Goal: Task Accomplishment & Management: Manage account settings

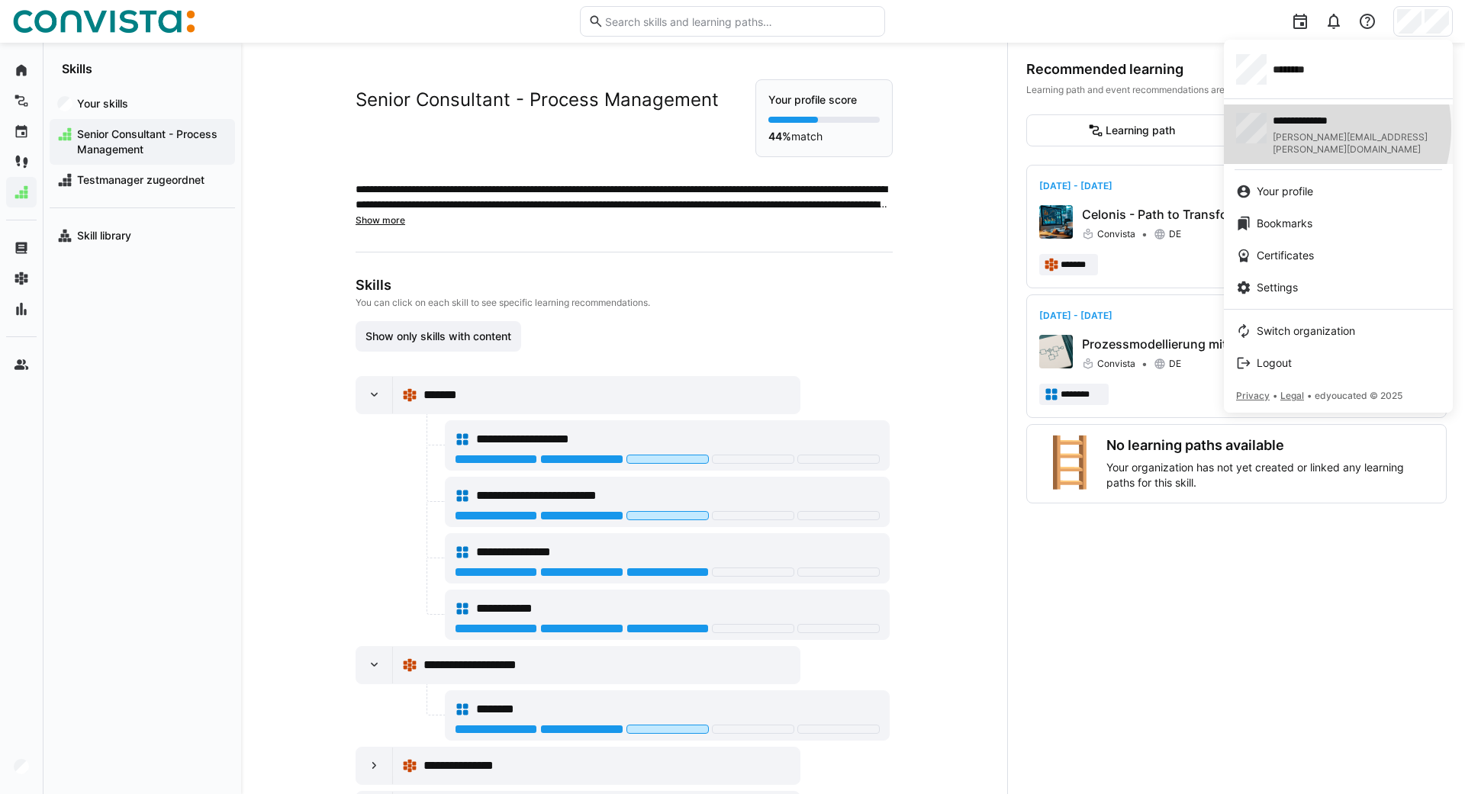
click at [1312, 129] on div "**********" at bounding box center [1357, 134] width 168 height 43
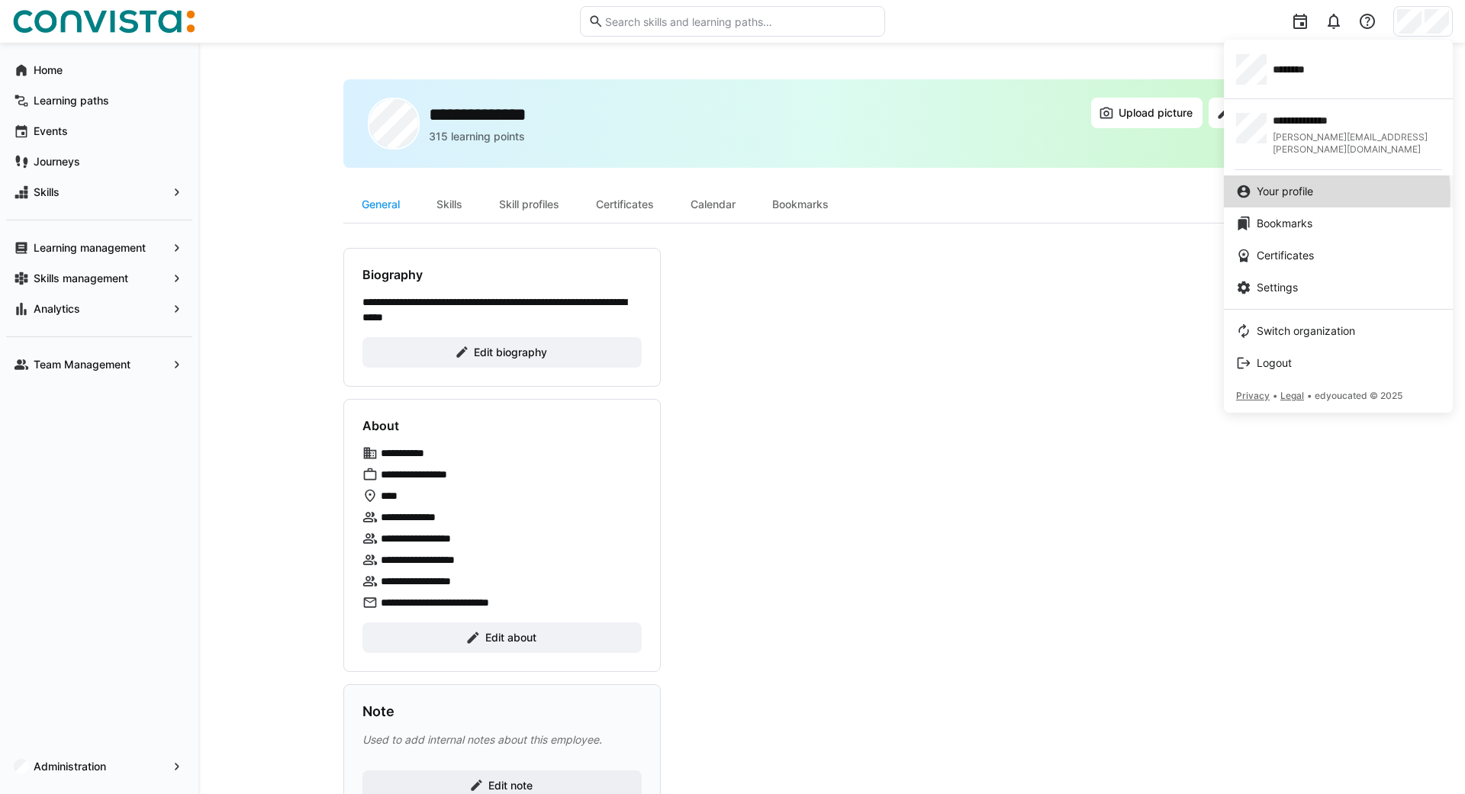
click at [1299, 184] on span "Your profile" at bounding box center [1285, 191] width 56 height 15
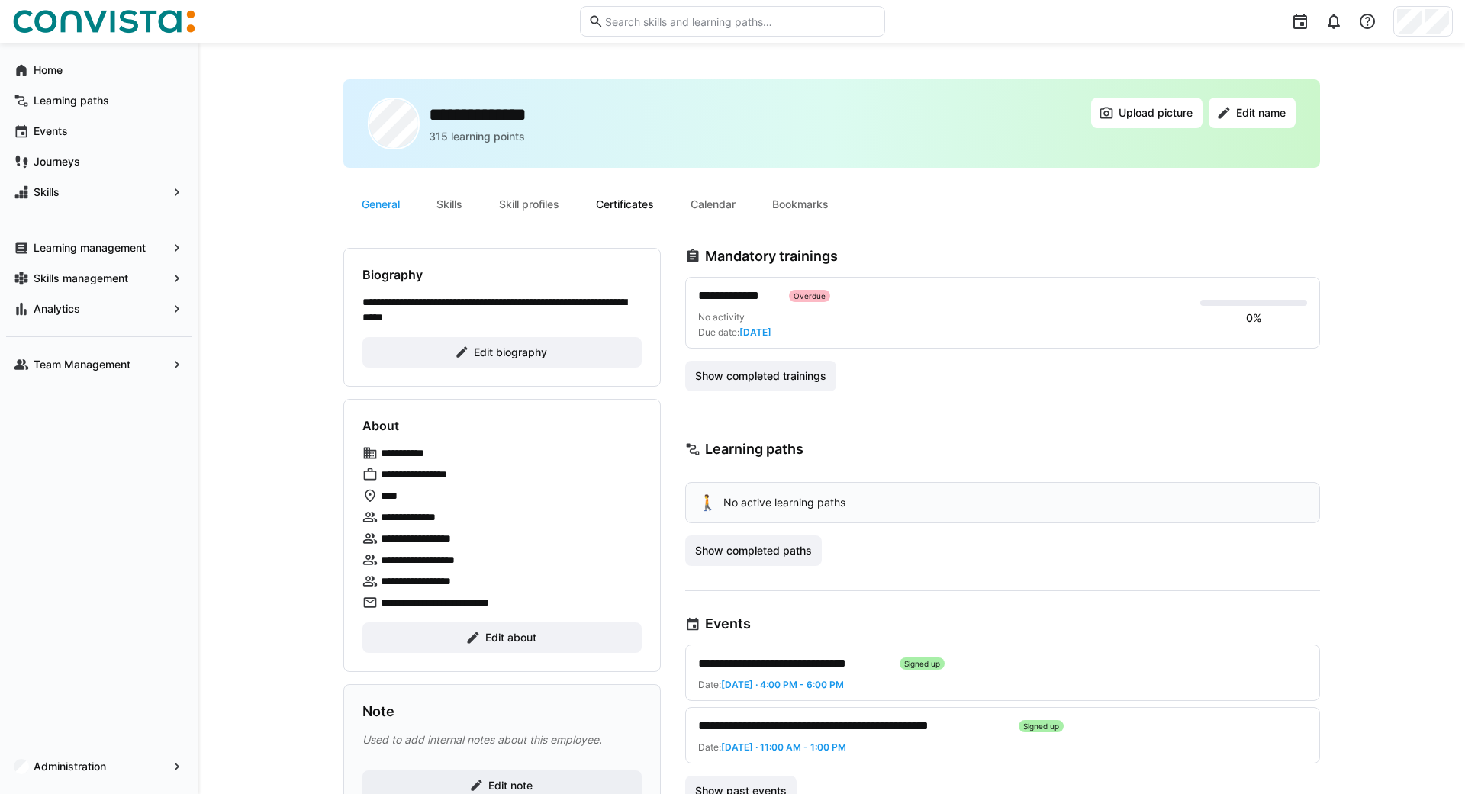
click at [635, 205] on div "Certificates" at bounding box center [625, 204] width 95 height 37
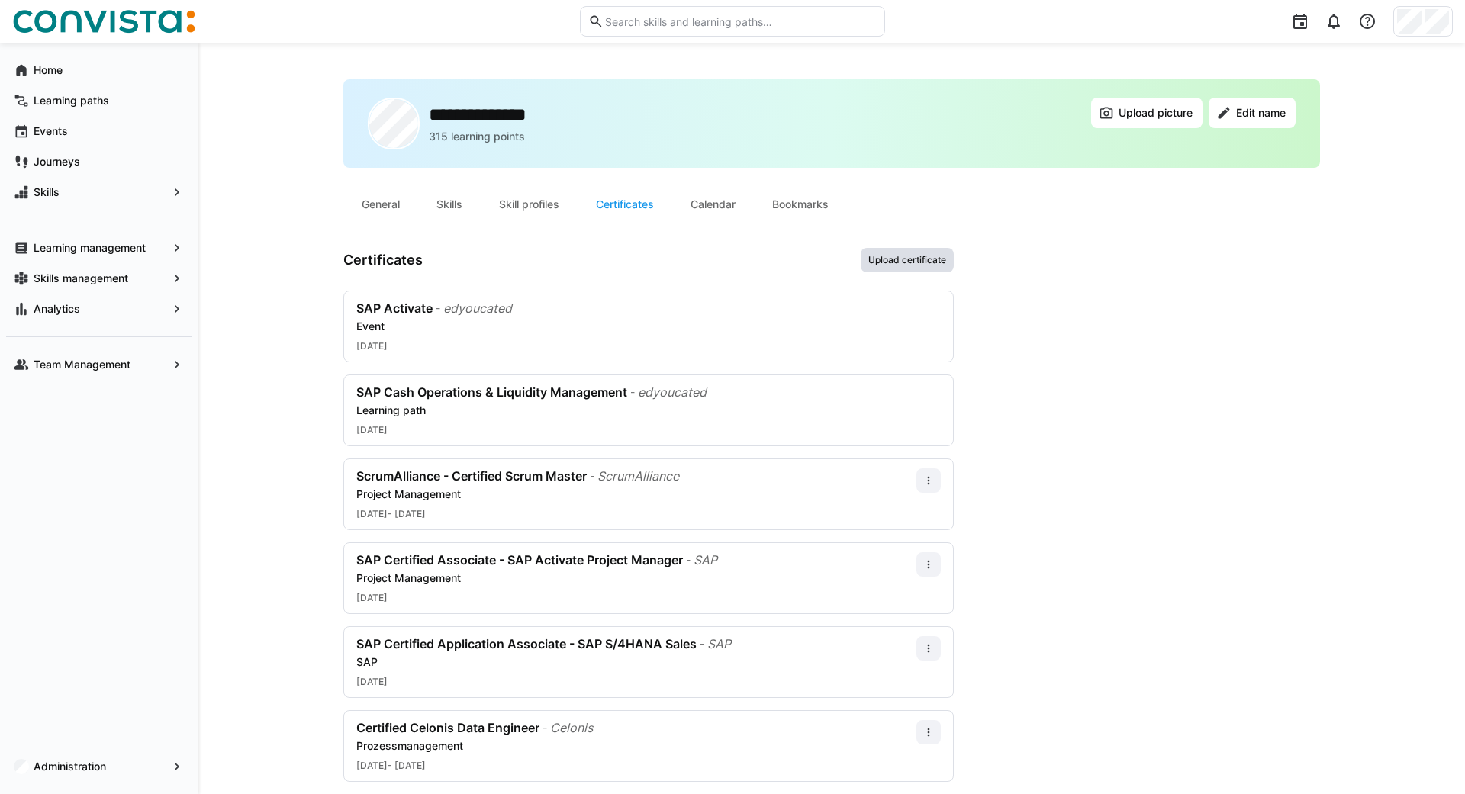
click at [884, 268] on span "Upload certificate" at bounding box center [907, 260] width 93 height 24
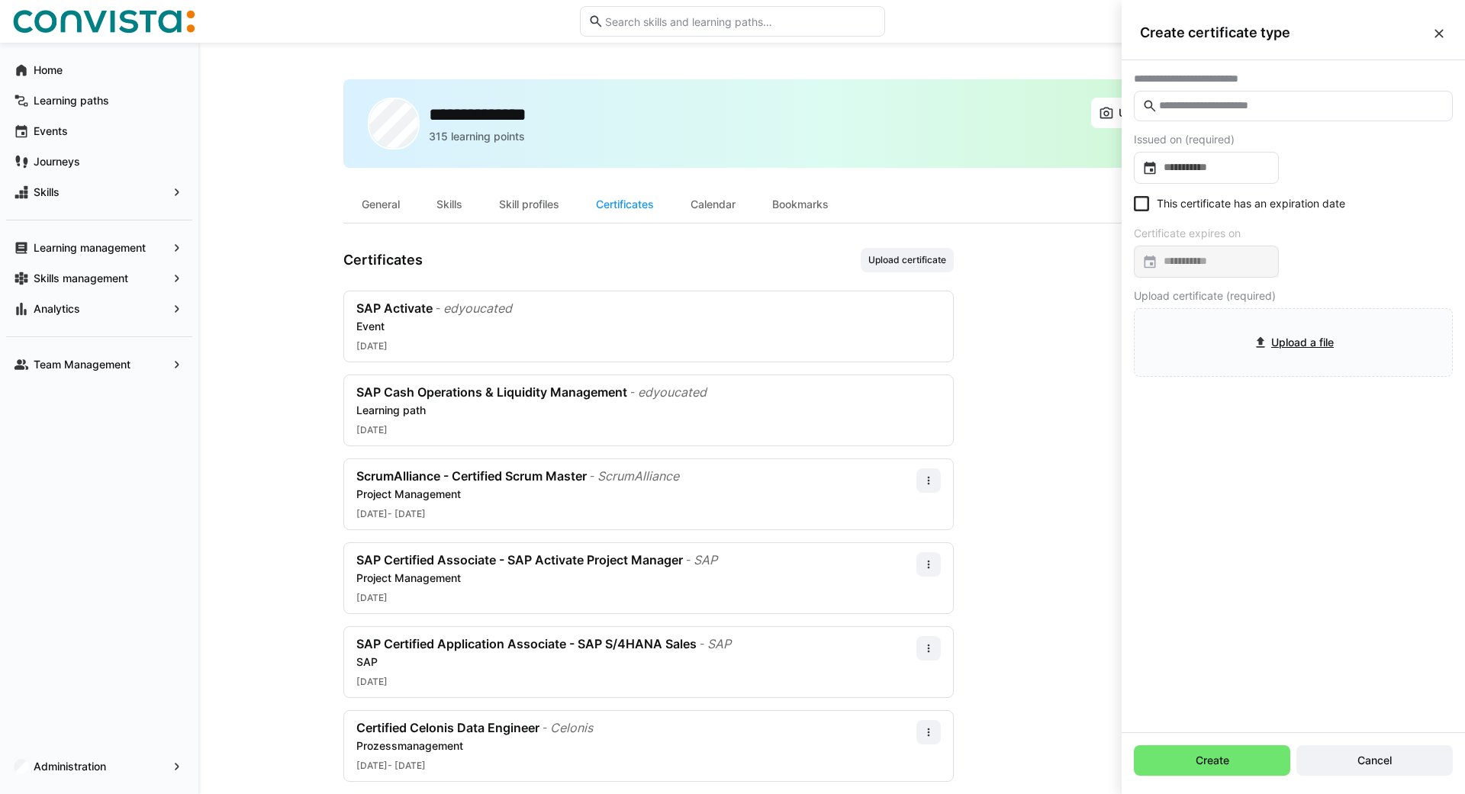
click at [1434, 34] on eds-icon at bounding box center [1438, 33] width 15 height 15
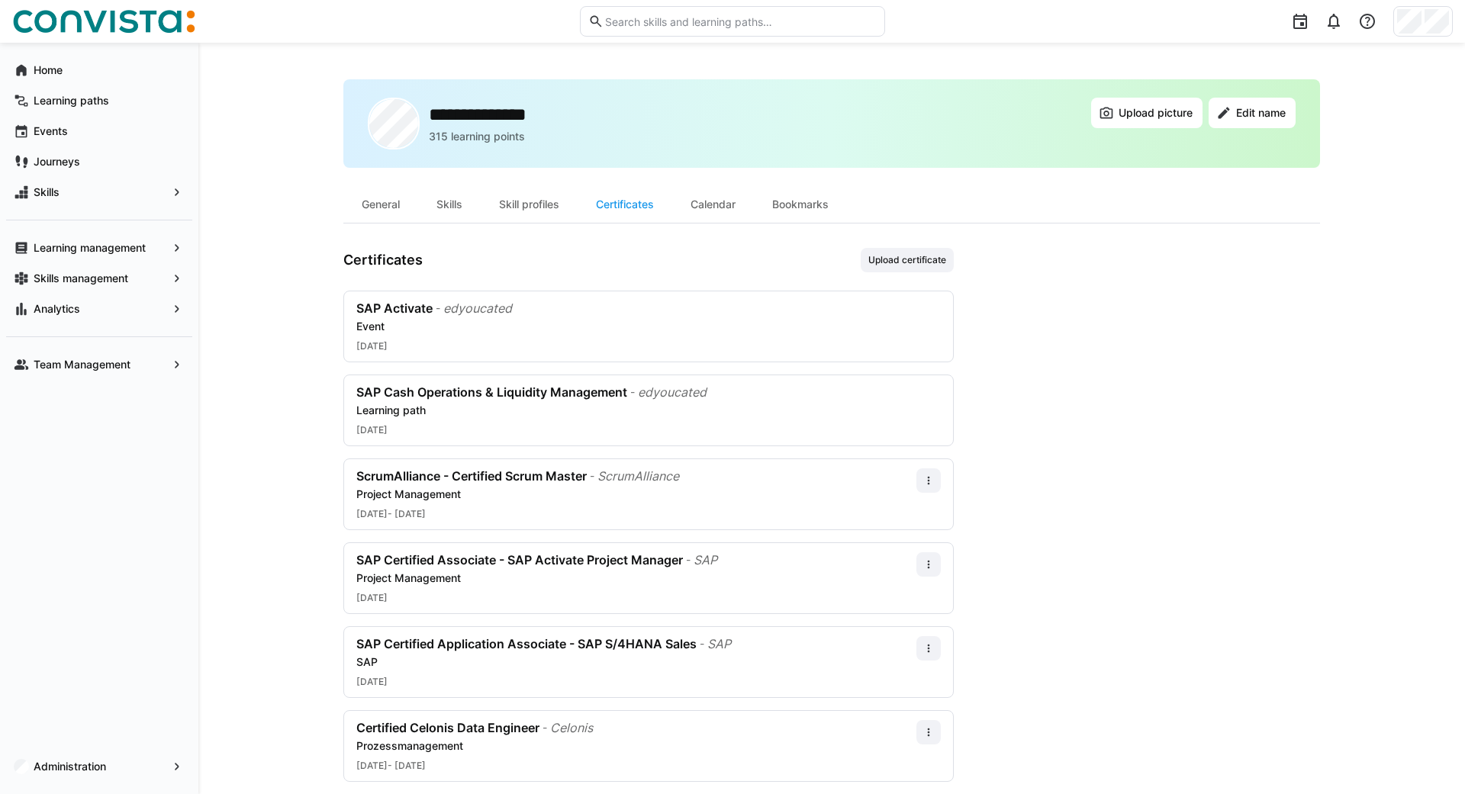
click at [1018, 249] on app-user-profile-inner-container "Certificates Upload certificate SAP Activate - edyoucated Event [DATE] SAP Cash…" at bounding box center [831, 557] width 977 height 618
click at [0, 0] on app-navigation-label "Home" at bounding box center [0, 0] width 0 height 0
